Goal: Find contact information

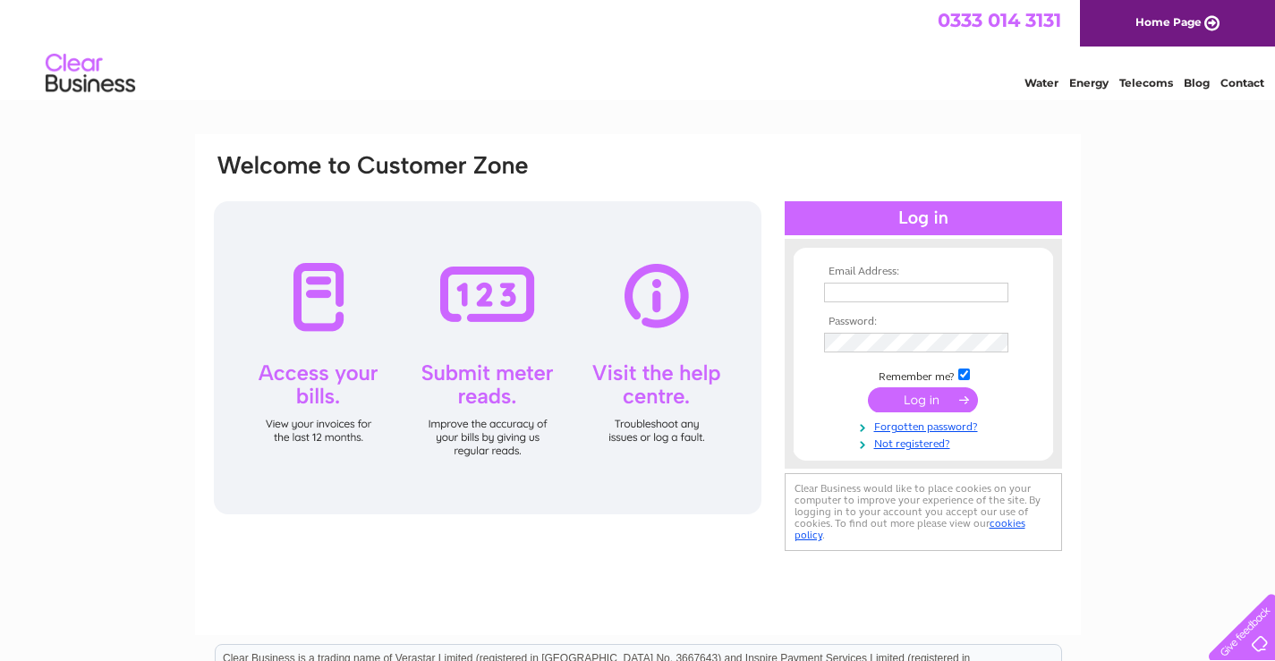
type input "[EMAIL_ADDRESS][DOMAIN_NAME]"
click at [954, 399] on input "submit" at bounding box center [923, 399] width 110 height 25
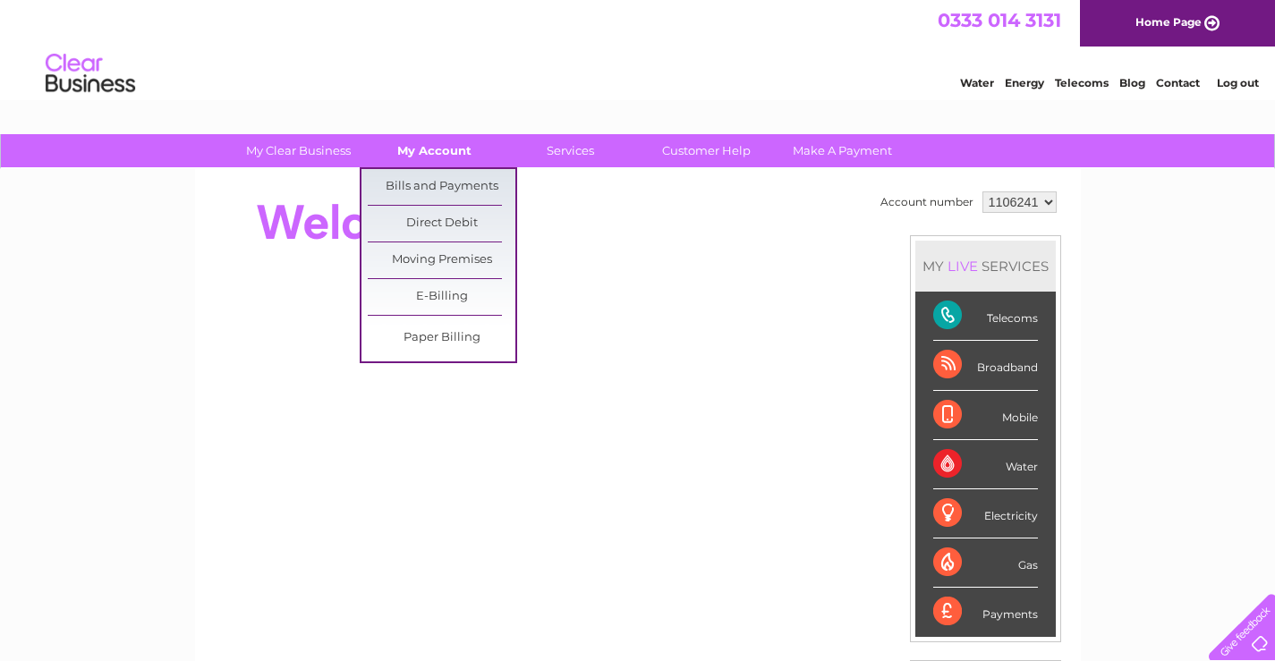
click at [428, 152] on link "My Account" at bounding box center [435, 150] width 148 height 33
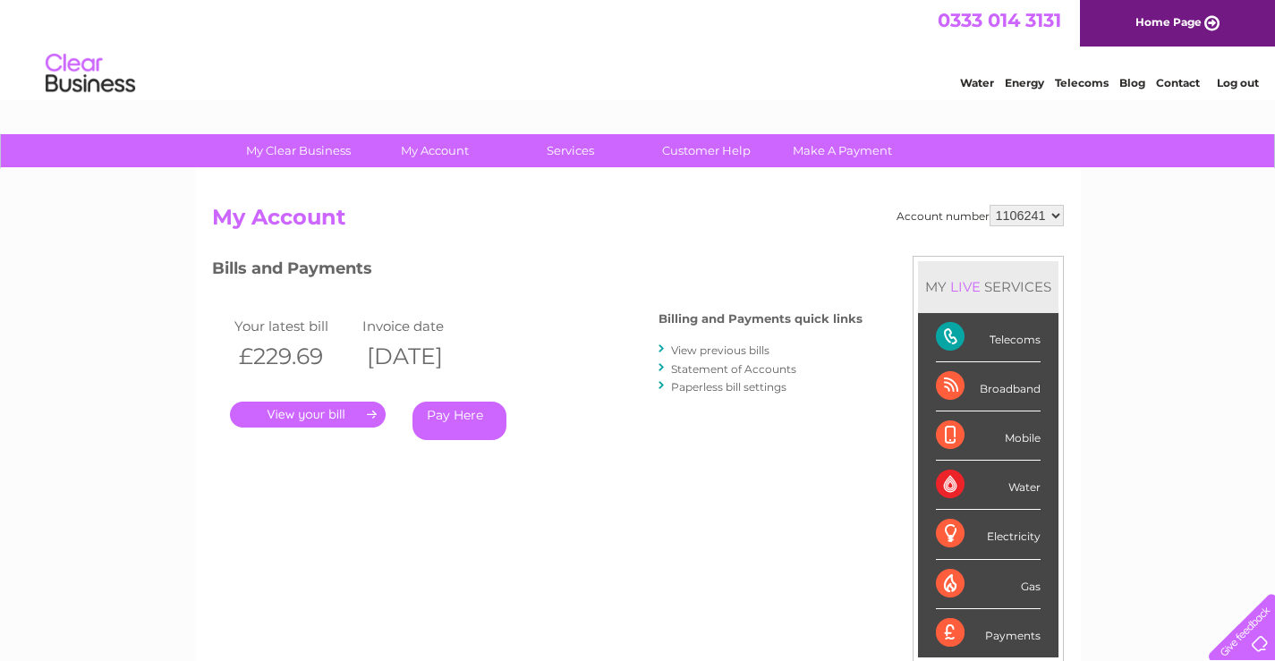
click at [1173, 89] on link "Contact" at bounding box center [1178, 82] width 44 height 13
